Goal: Task Accomplishment & Management: Use online tool/utility

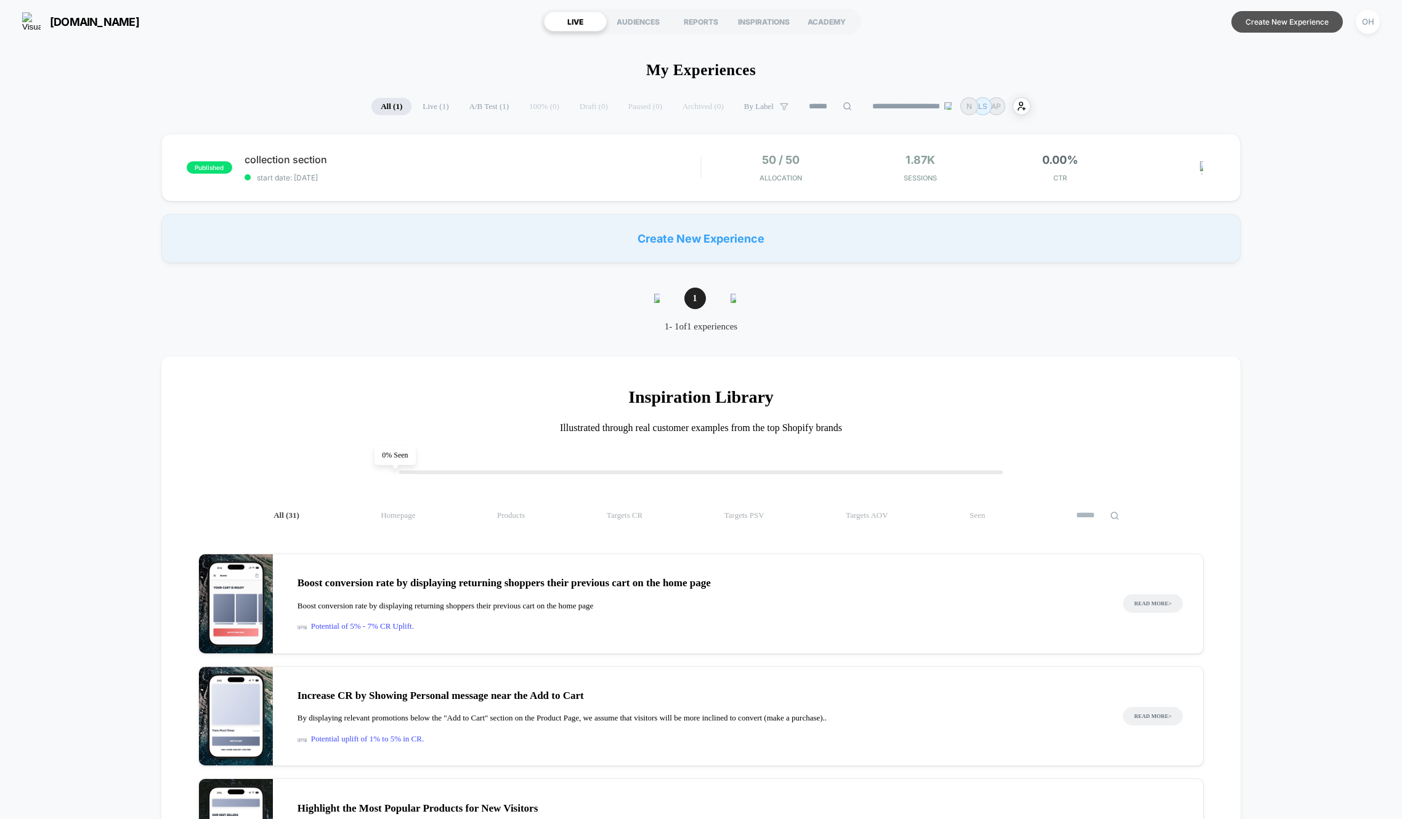
drag, startPoint x: 1273, startPoint y: 25, endPoint x: 1270, endPoint y: 15, distance: 10.3
click at [1273, 25] on button "Create New Experience" at bounding box center [1288, 22] width 112 height 22
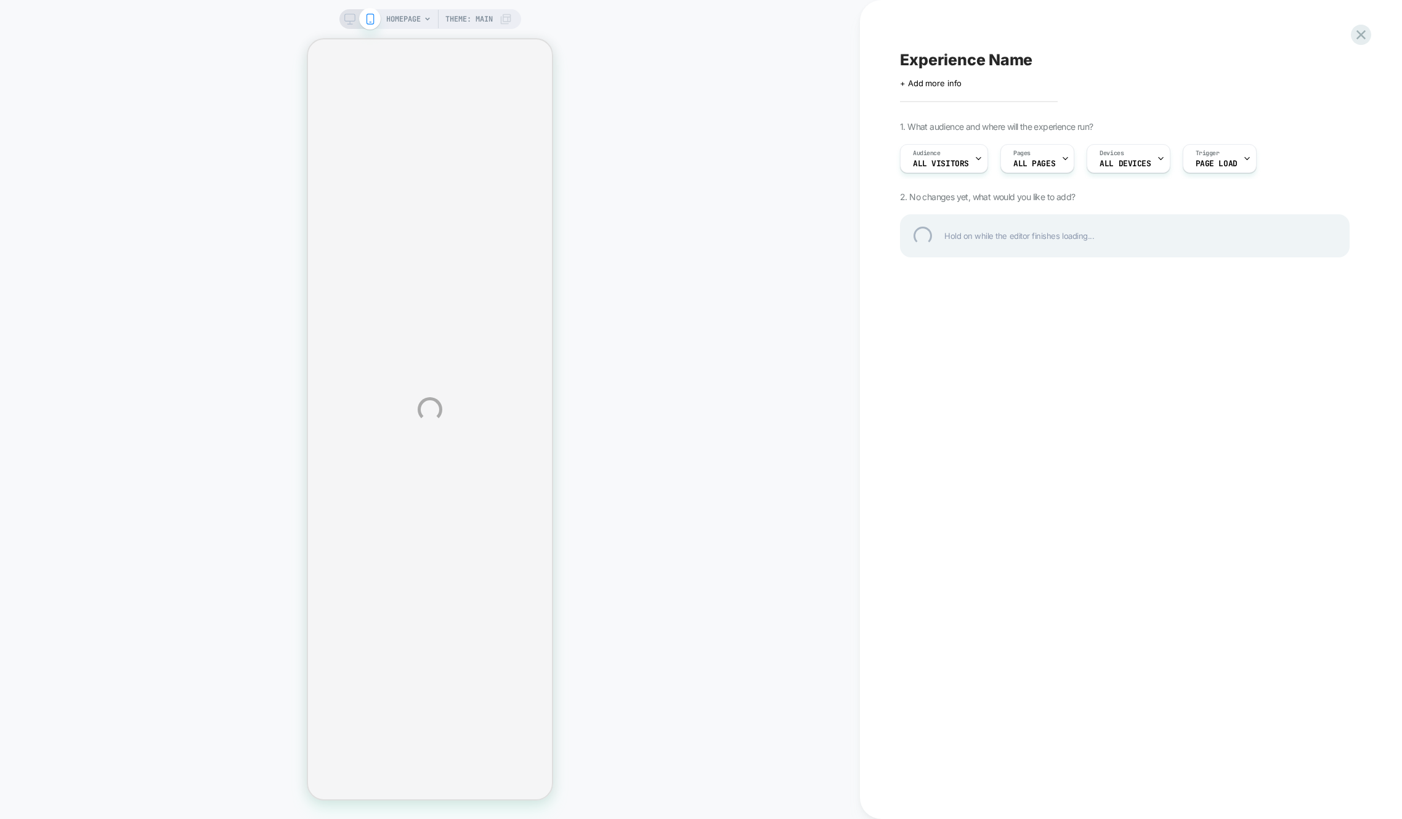
click at [1270, 18] on div "HOMEPAGE Theme: MAIN Experience Name Click to edit experience details + Add mor…" at bounding box center [701, 409] width 1402 height 819
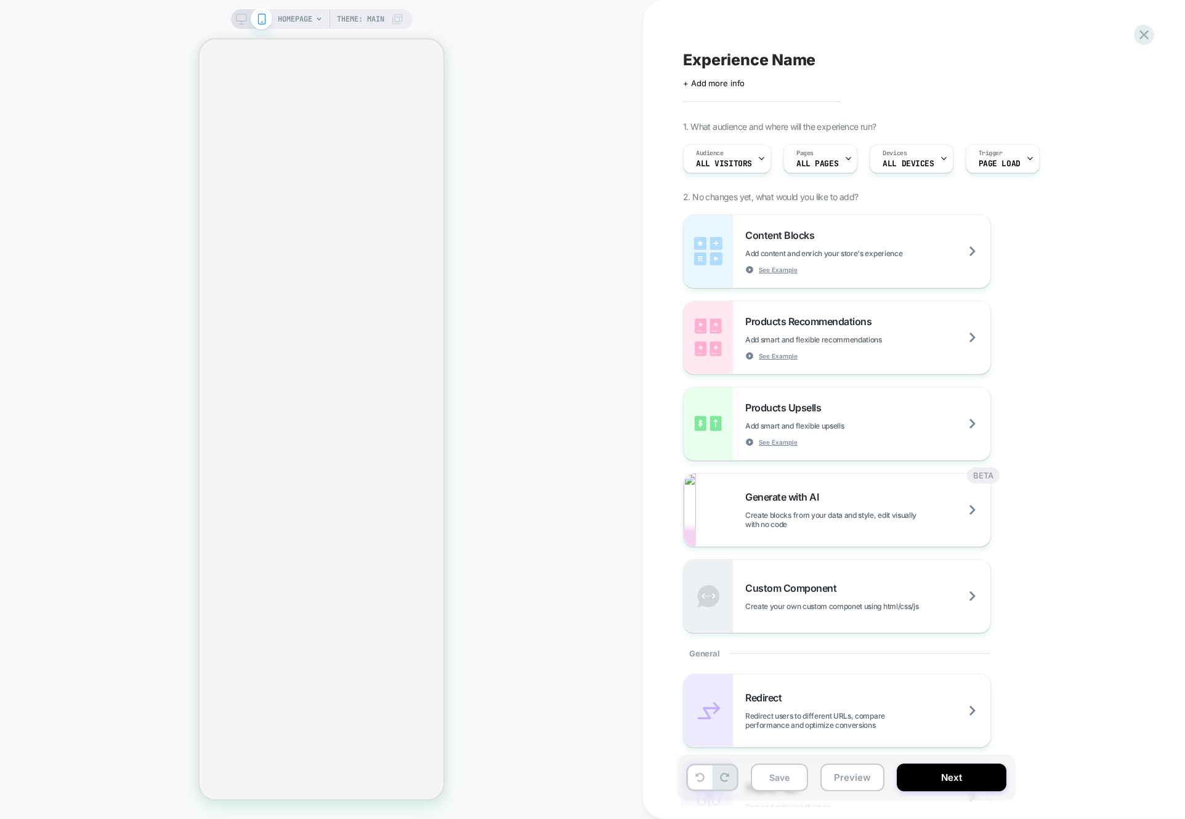
click at [917, 25] on div "Experience Name Click to edit experience details + Add more info 1. What audien…" at bounding box center [908, 409] width 462 height 795
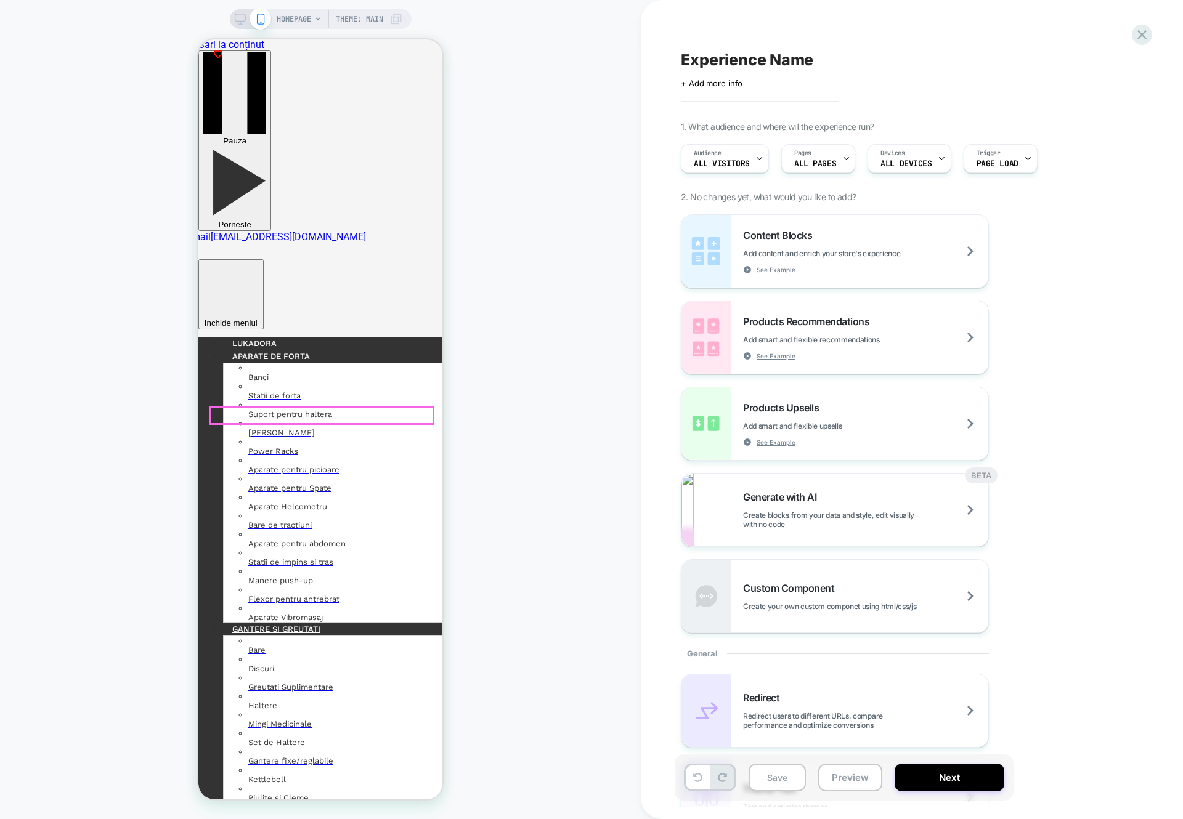
scroll to position [6, 0]
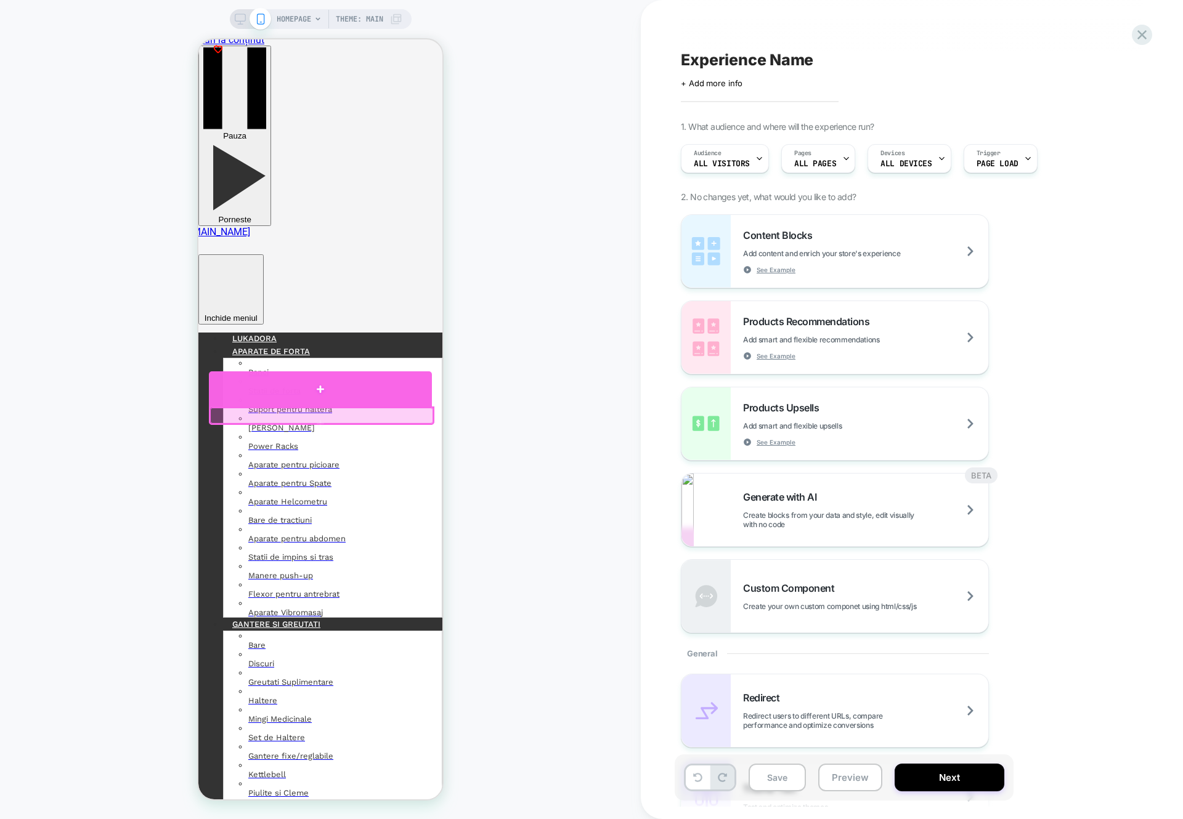
click at [378, 394] on div at bounding box center [320, 388] width 223 height 35
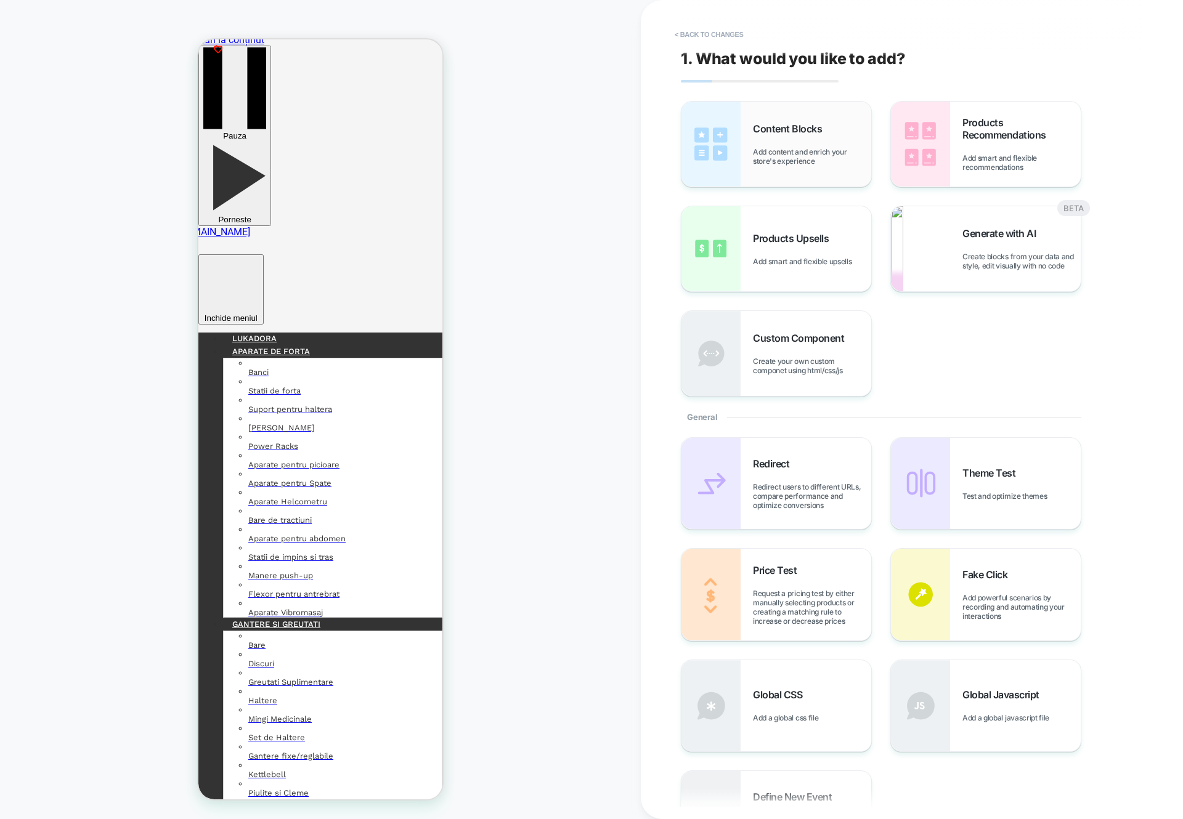
scroll to position [0, 0]
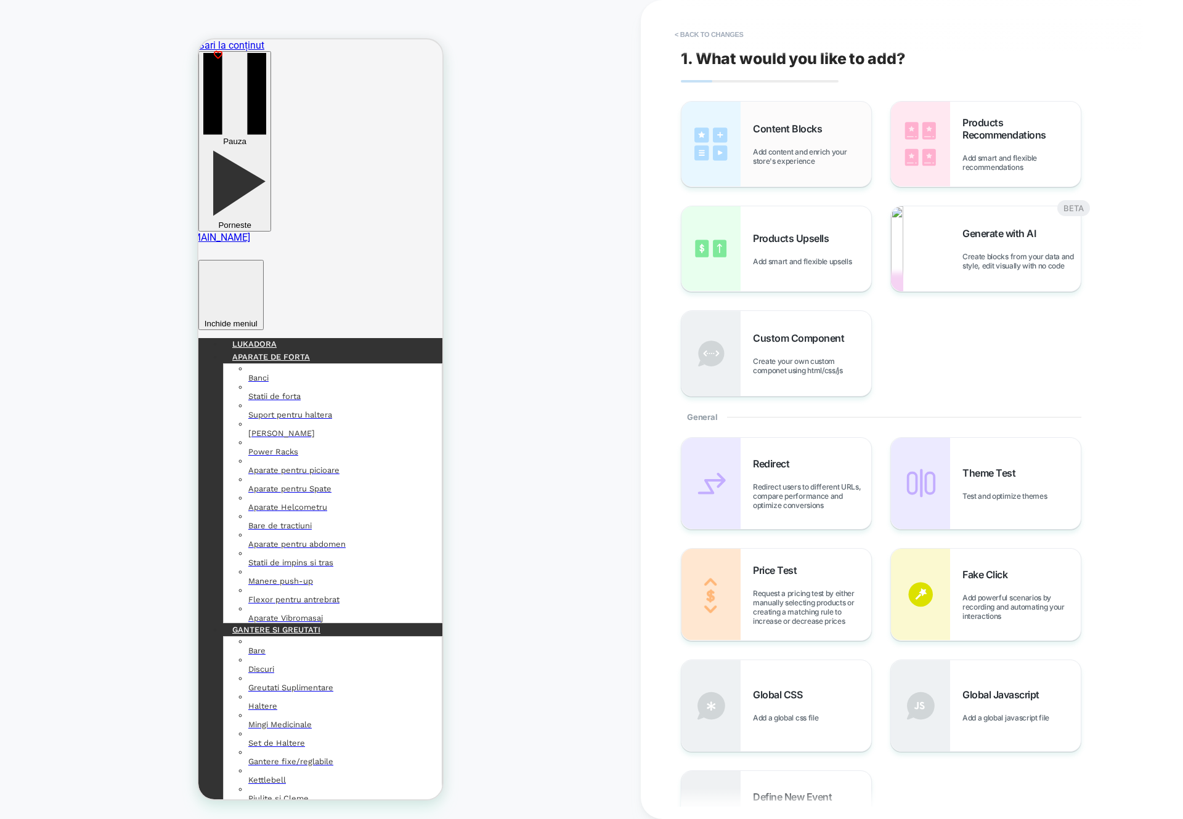
click at [805, 171] on div "Content Blocks Add content and enrich your store's experience" at bounding box center [776, 144] width 190 height 85
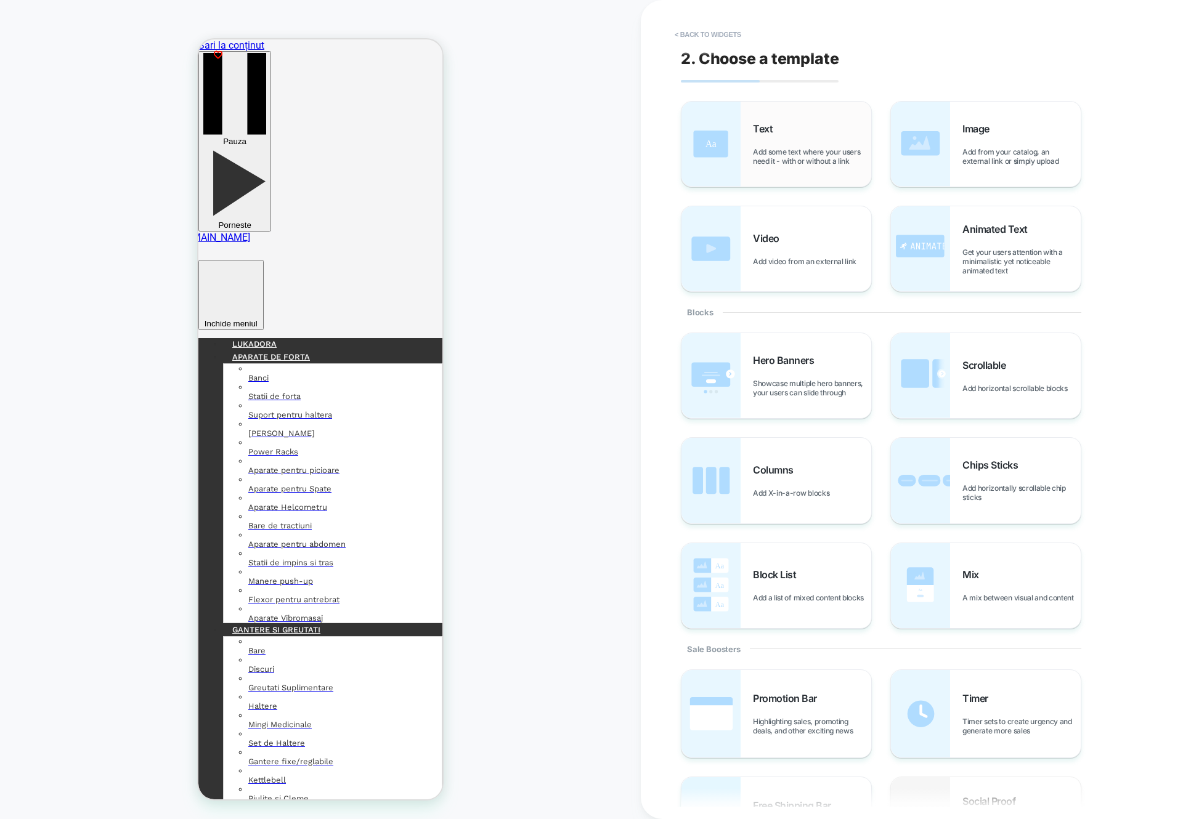
click at [765, 121] on div "Text Add some text where your users need it - with or without a link" at bounding box center [776, 144] width 190 height 85
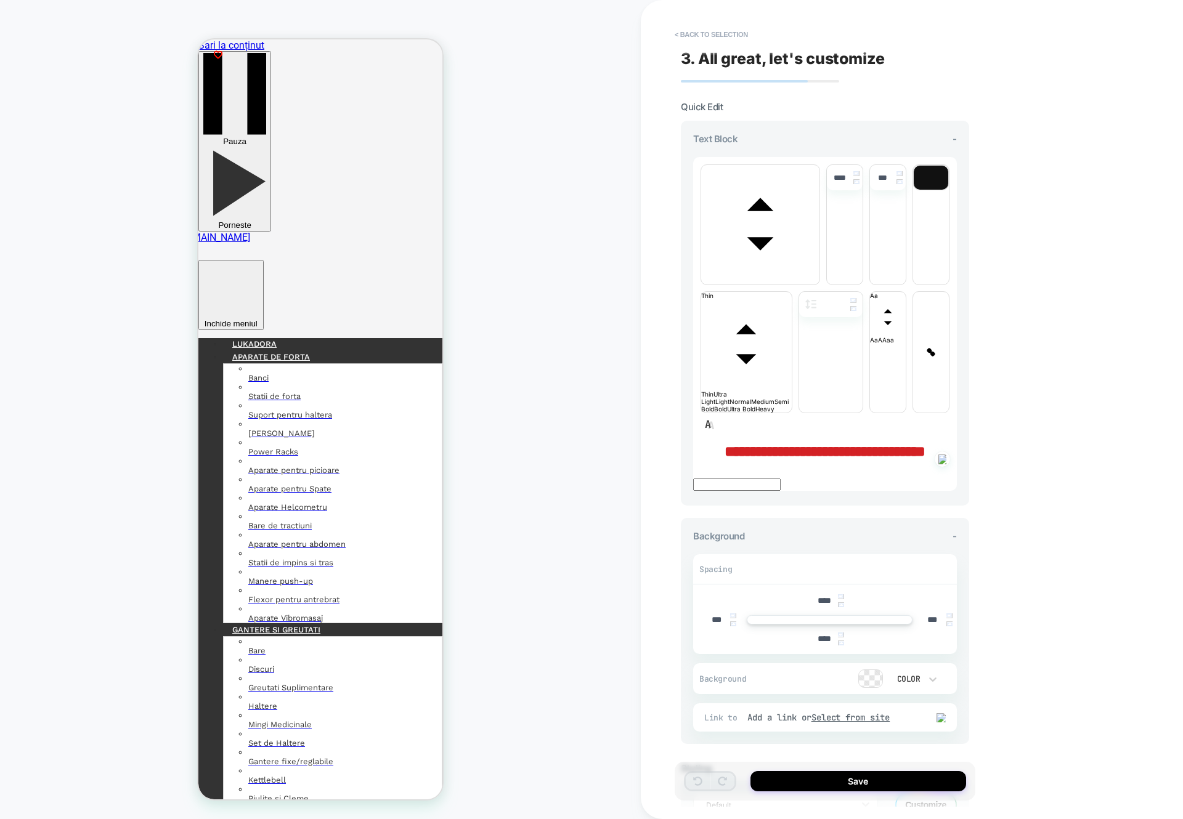
scroll to position [6, 0]
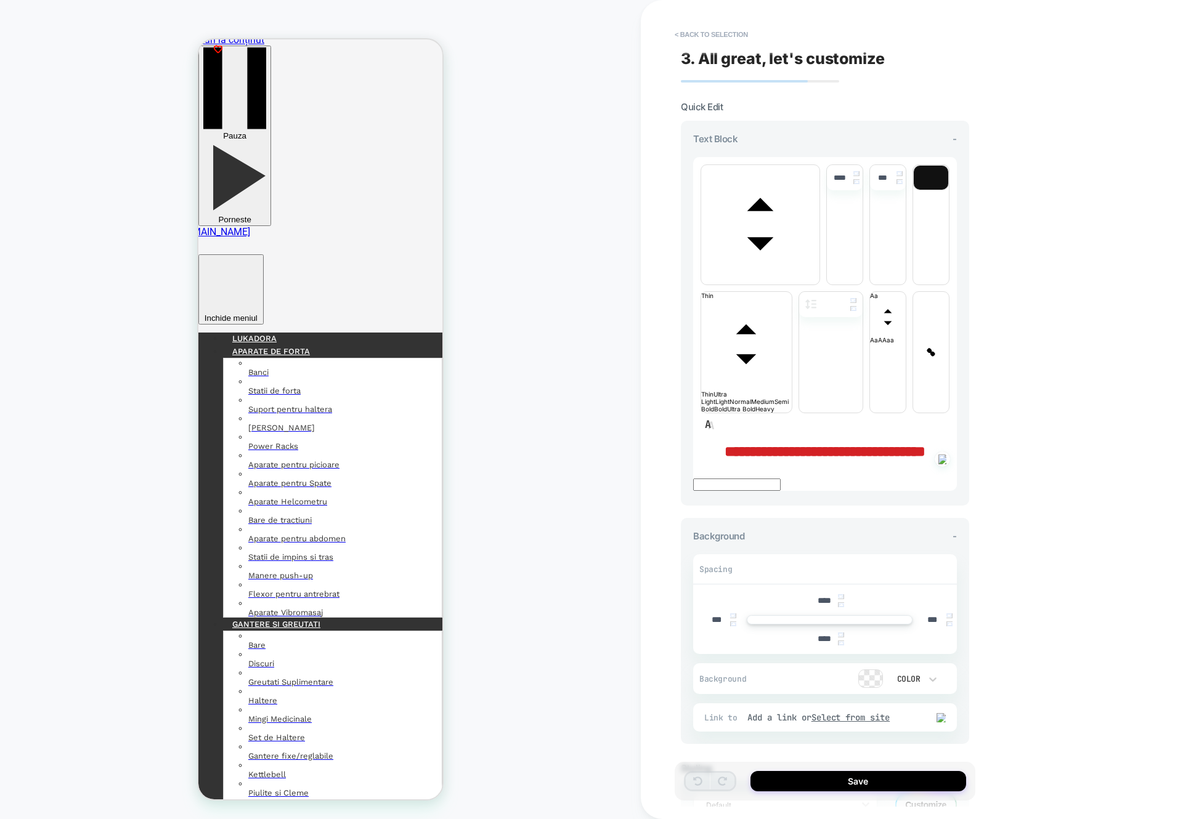
click at [846, 444] on div "**********" at bounding box center [825, 452] width 264 height 16
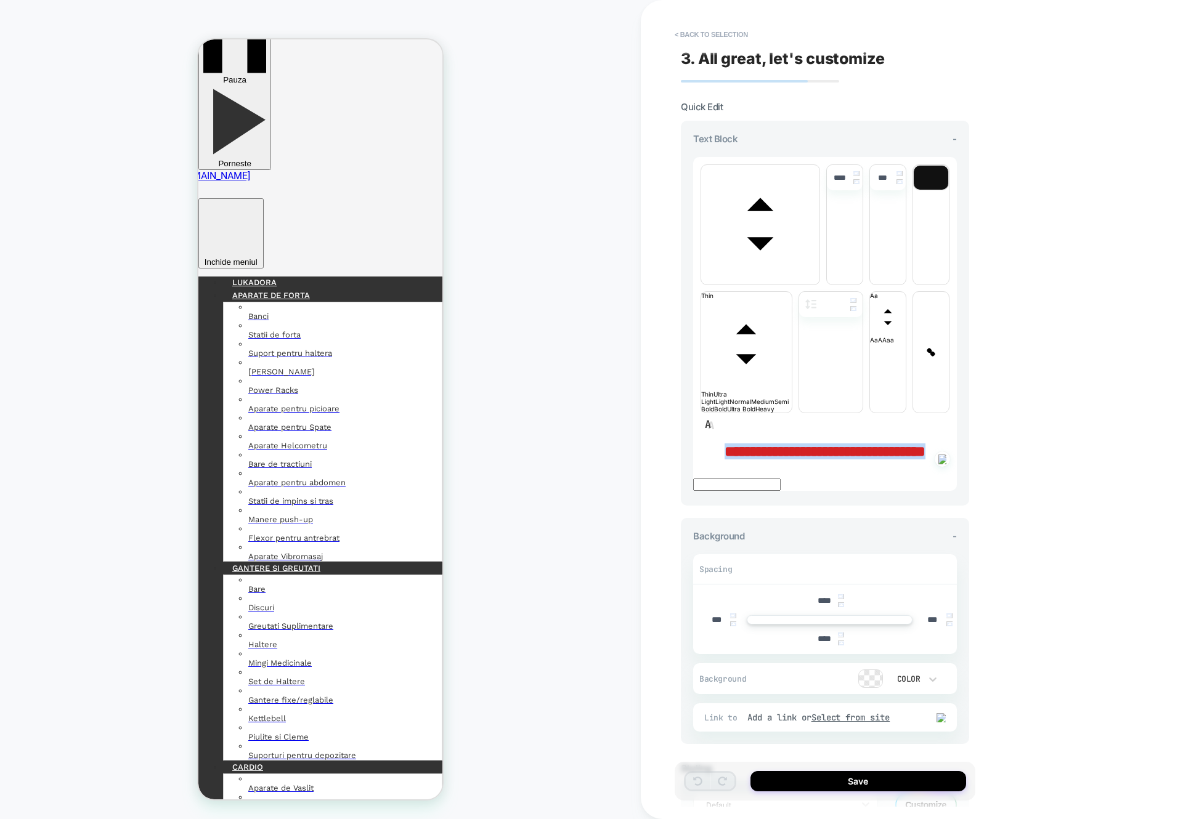
drag, startPoint x: 847, startPoint y: 298, endPoint x: 693, endPoint y: 284, distance: 154.6
click at [693, 444] on div "**********" at bounding box center [825, 452] width 264 height 16
type input "****"
click at [821, 779] on button "Save" at bounding box center [858, 781] width 216 height 20
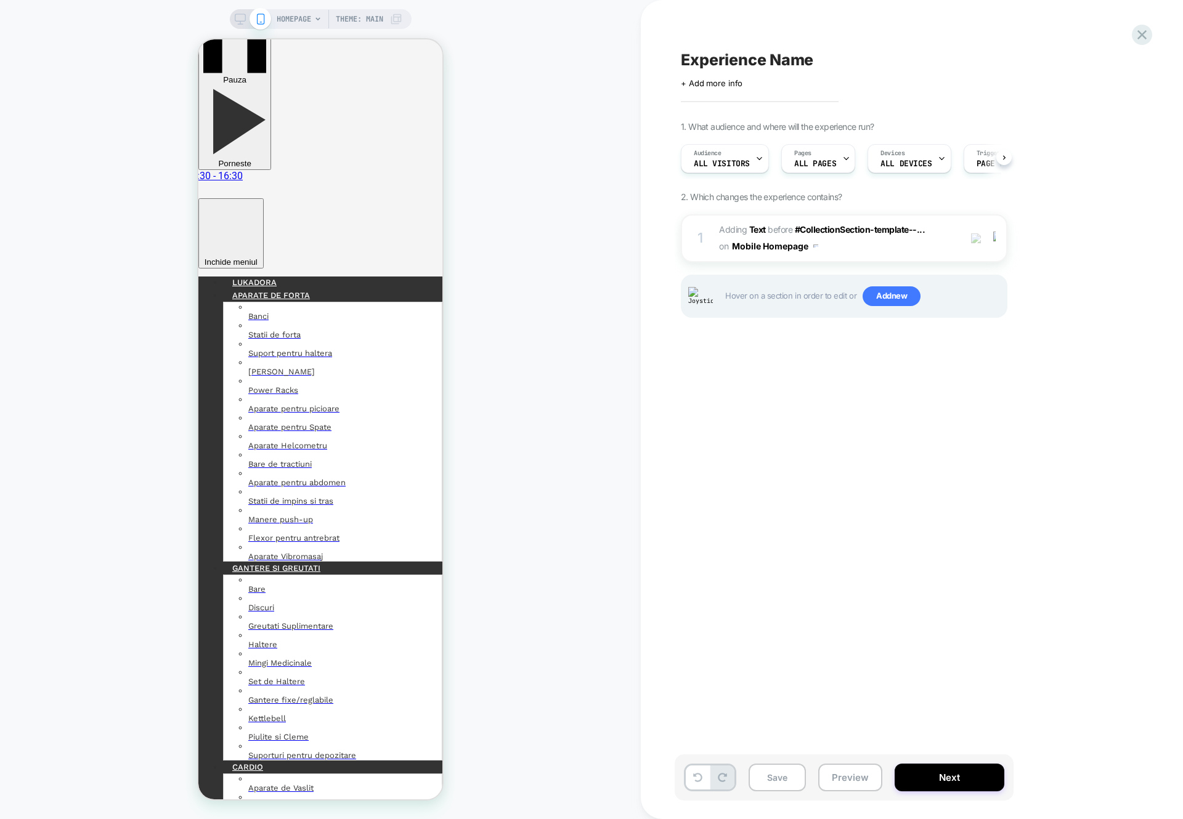
scroll to position [0, 1]
click at [1104, 138] on div "1. What audience and where will the experience run? Audience All Visitors Pages…" at bounding box center [906, 234] width 450 height 227
click at [997, 243] on div at bounding box center [996, 239] width 20 height 14
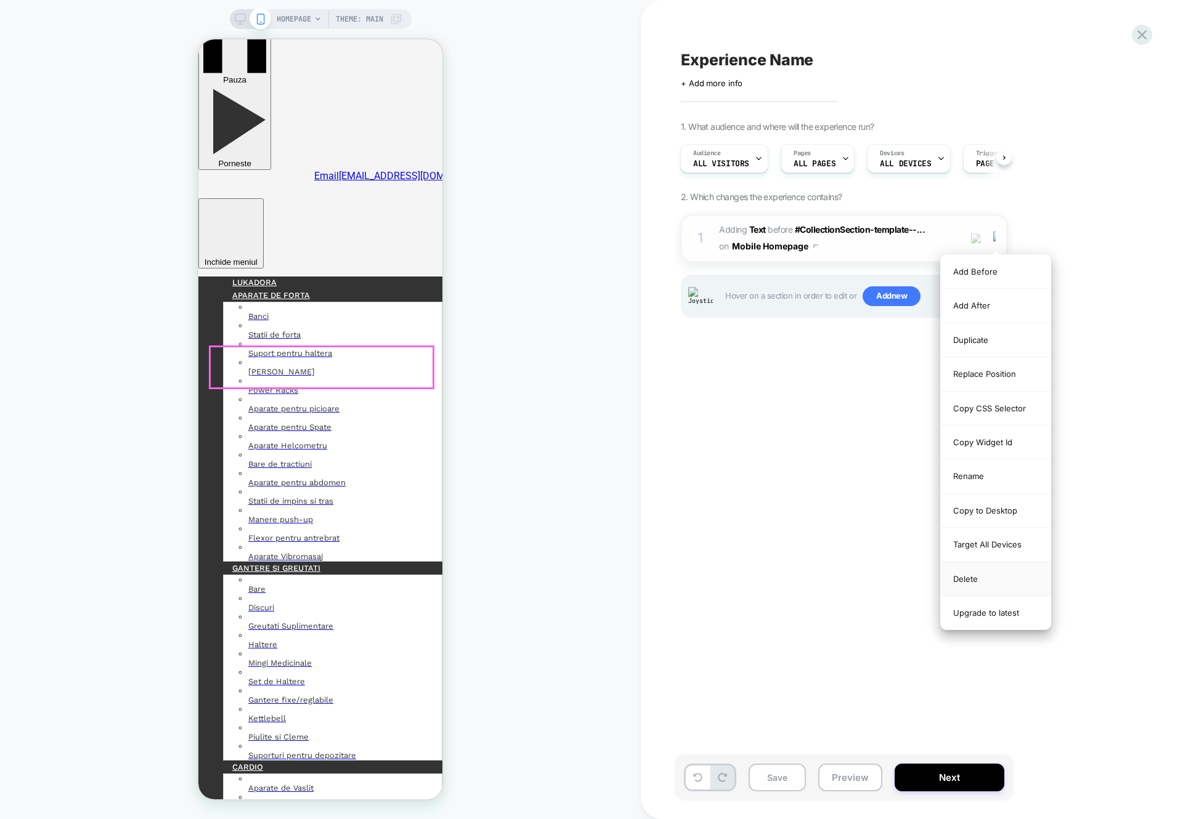
click at [1004, 588] on div "Delete" at bounding box center [996, 579] width 110 height 34
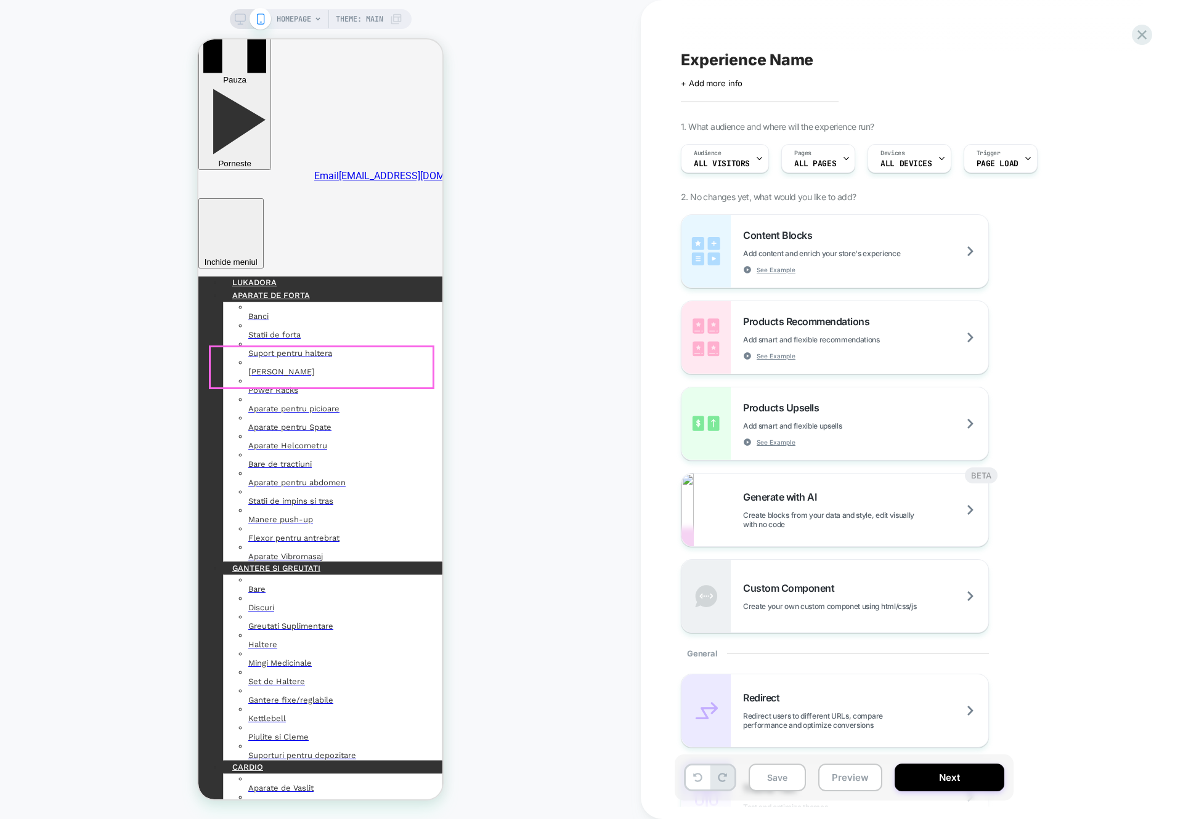
scroll to position [0, 0]
click at [1146, 37] on icon at bounding box center [1142, 34] width 17 height 17
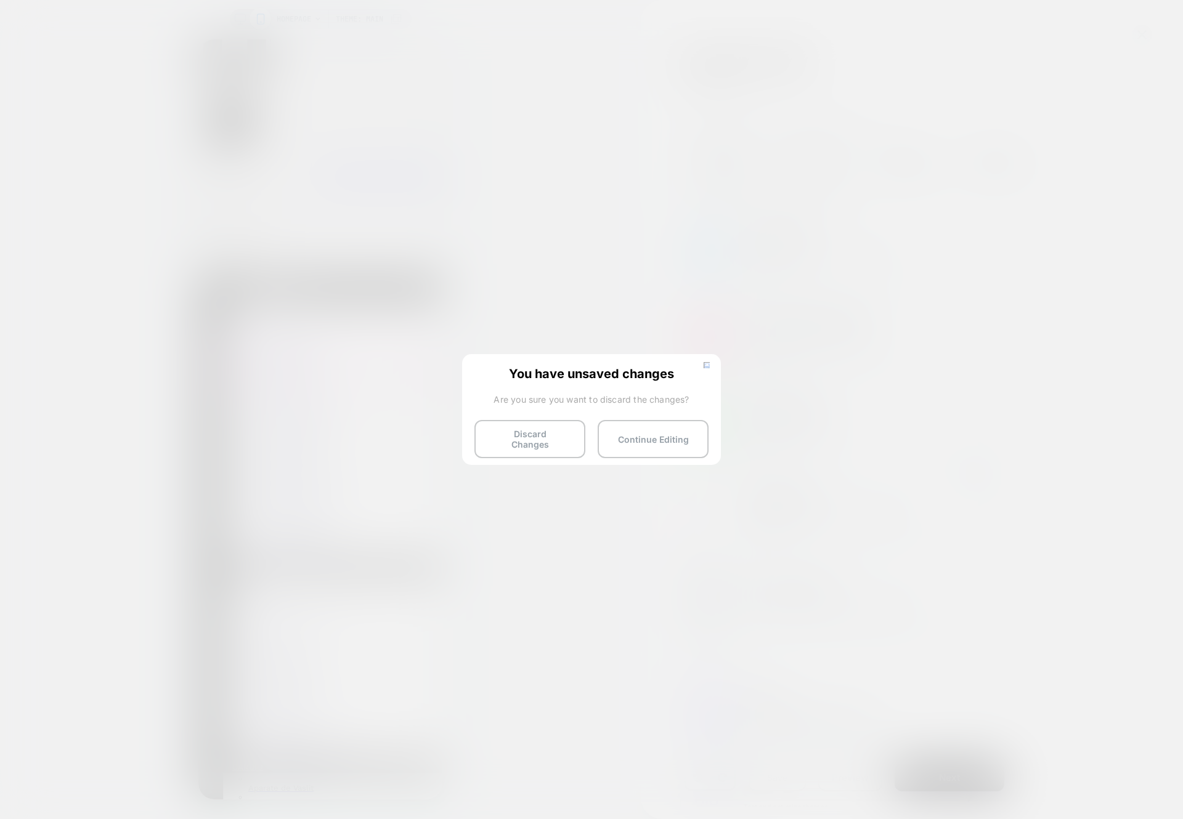
drag, startPoint x: 510, startPoint y: 445, endPoint x: 493, endPoint y: 405, distance: 43.0
click at [510, 445] on button "Discard Changes" at bounding box center [529, 439] width 111 height 38
